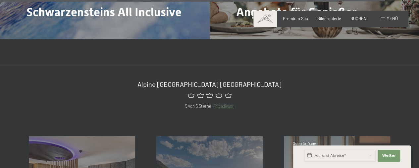
scroll to position [2320, 0]
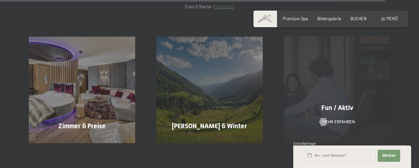
click at [339, 104] on span "Fun / Aktiv" at bounding box center [337, 108] width 32 height 8
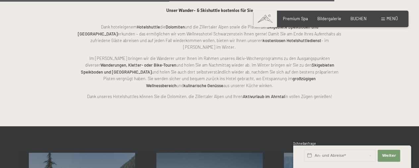
scroll to position [1326, 0]
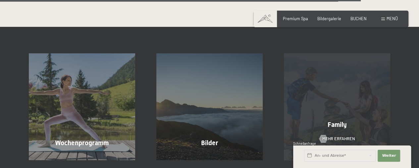
click at [334, 121] on span "Family" at bounding box center [337, 125] width 19 height 8
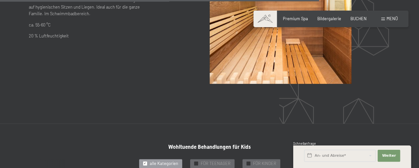
scroll to position [3083, 0]
